Goal: Navigation & Orientation: Find specific page/section

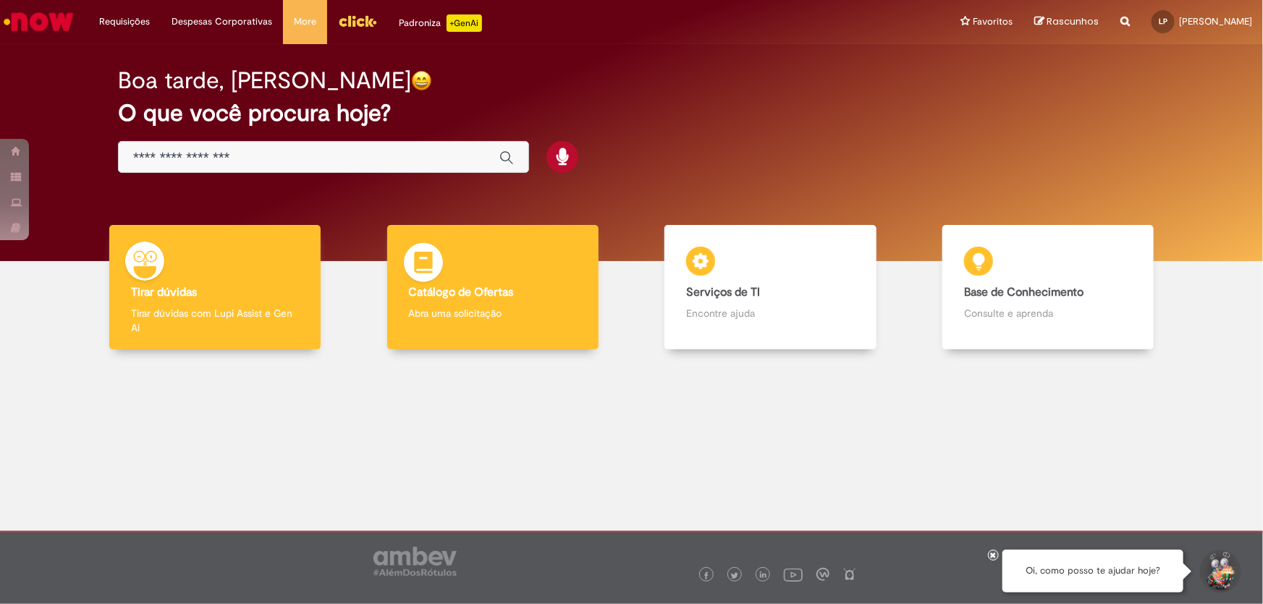
click at [576, 276] on div "Catálogo de Ofertas Catálogo de Ofertas Abra uma solicitação" at bounding box center [492, 287] width 211 height 125
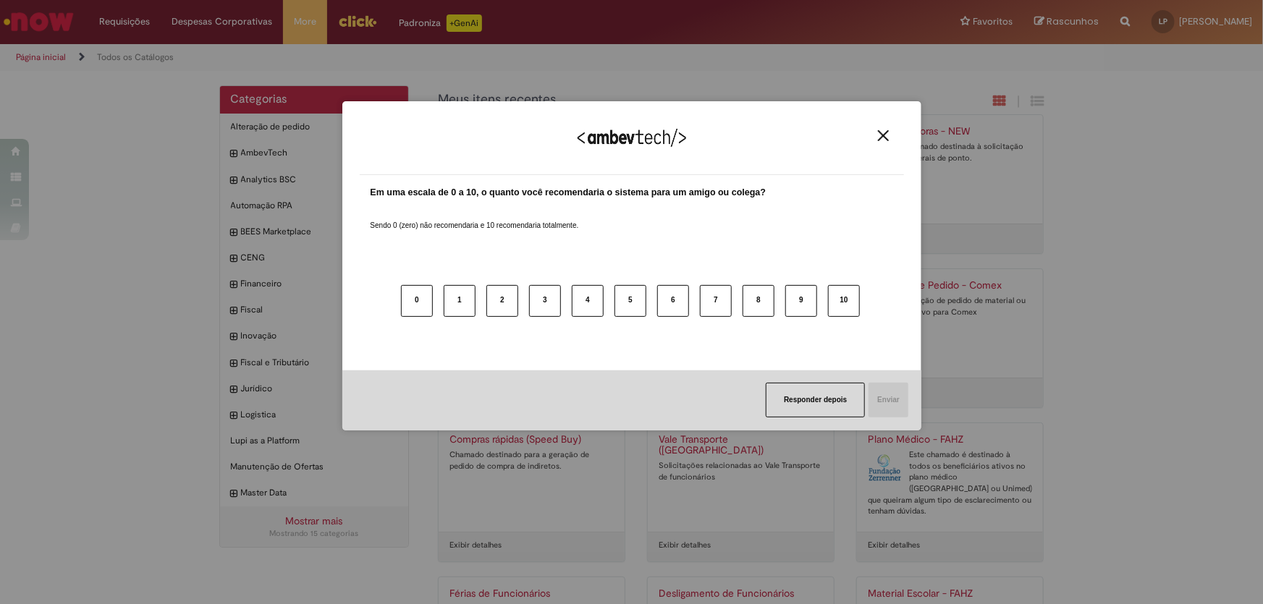
click at [874, 138] on button "Close" at bounding box center [884, 136] width 20 height 12
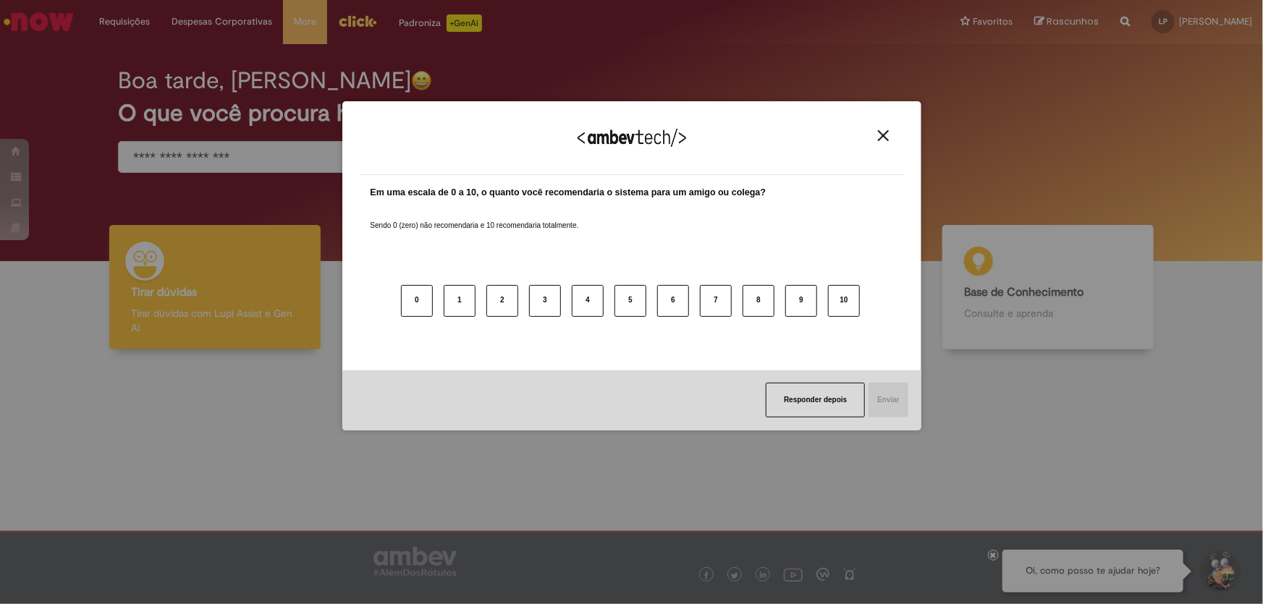
click at [883, 130] on img "Close" at bounding box center [883, 135] width 11 height 11
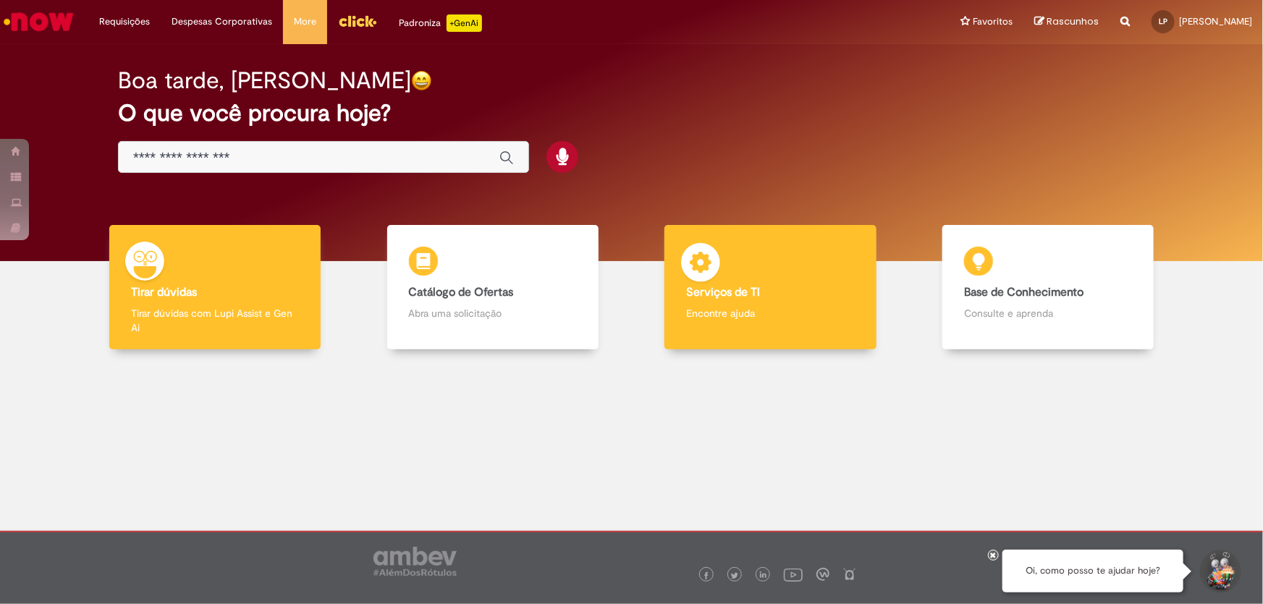
click at [806, 282] on div "Serviços de TI Serviços de TI Encontre ajuda" at bounding box center [769, 287] width 211 height 125
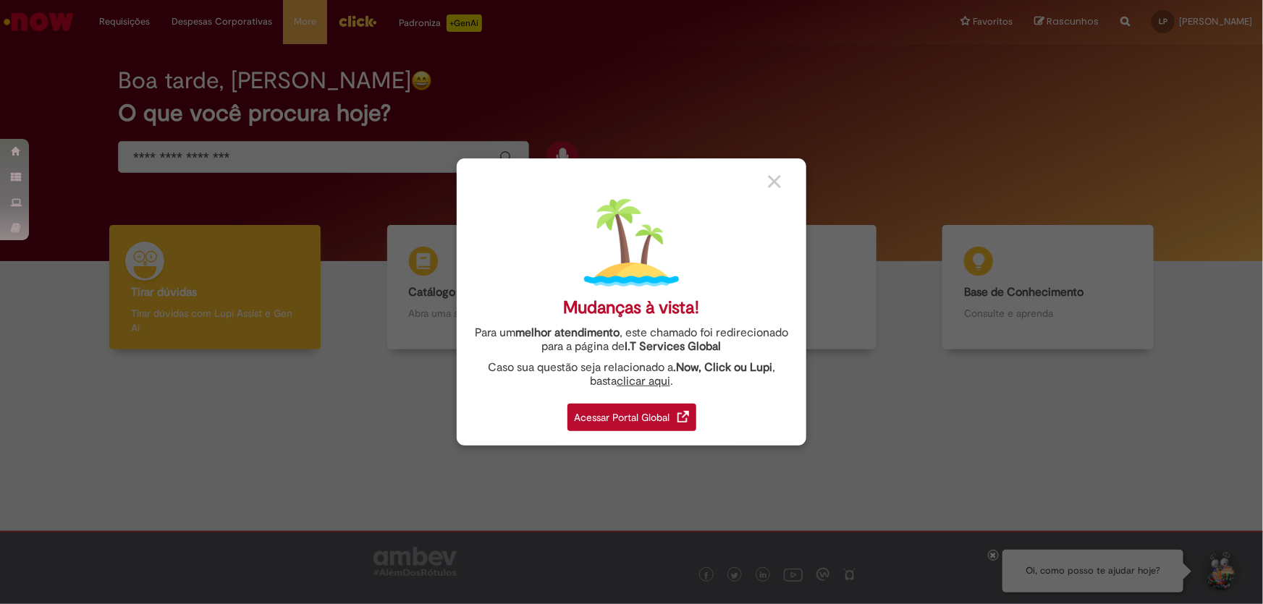
drag, startPoint x: 596, startPoint y: 391, endPoint x: 603, endPoint y: 405, distance: 16.2
click at [601, 400] on div "Mudanças à vista! Para um melhor atendimento , este chamado foi redirecionado p…" at bounding box center [632, 302] width 350 height 287
click at [605, 412] on div "Acessar Portal Global" at bounding box center [631, 418] width 129 height 28
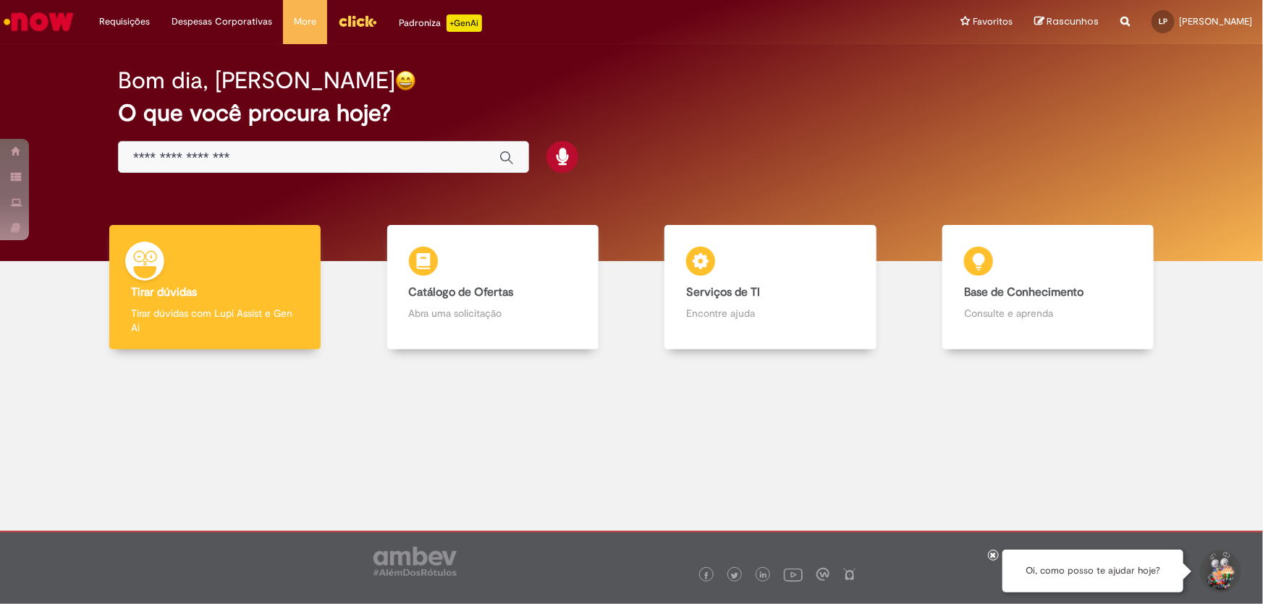
click at [347, 20] on img "Menu Cabeçalho" at bounding box center [357, 21] width 39 height 22
